Goal: Check status: Check status

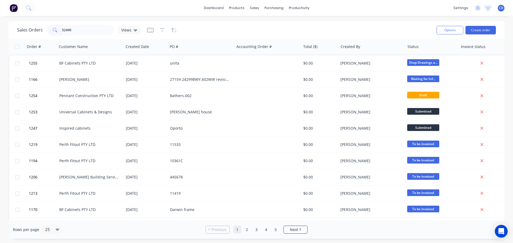
type input "524900"
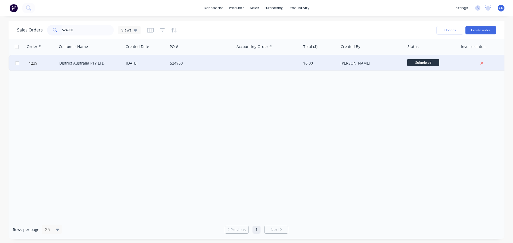
click at [114, 60] on div "District Australia PTY LTD" at bounding box center [90, 63] width 67 height 16
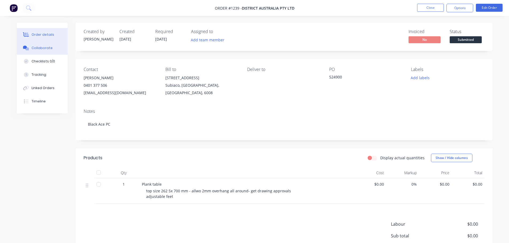
click at [38, 48] on div "Collaborate" at bounding box center [42, 48] width 21 height 5
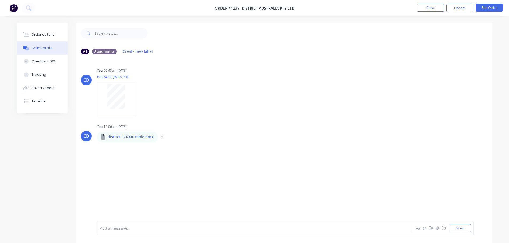
click at [162, 137] on div "Labels Download Delete" at bounding box center [190, 137] width 60 height 8
click at [48, 38] on button "Order details" at bounding box center [42, 34] width 51 height 13
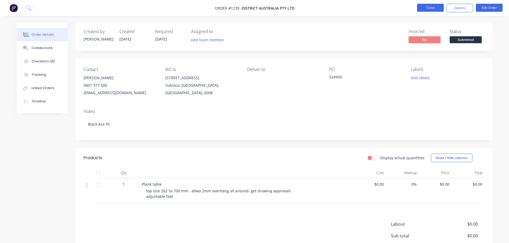
click at [431, 10] on button "Close" at bounding box center [430, 8] width 27 height 8
